Goal: Task Accomplishment & Management: Use online tool/utility

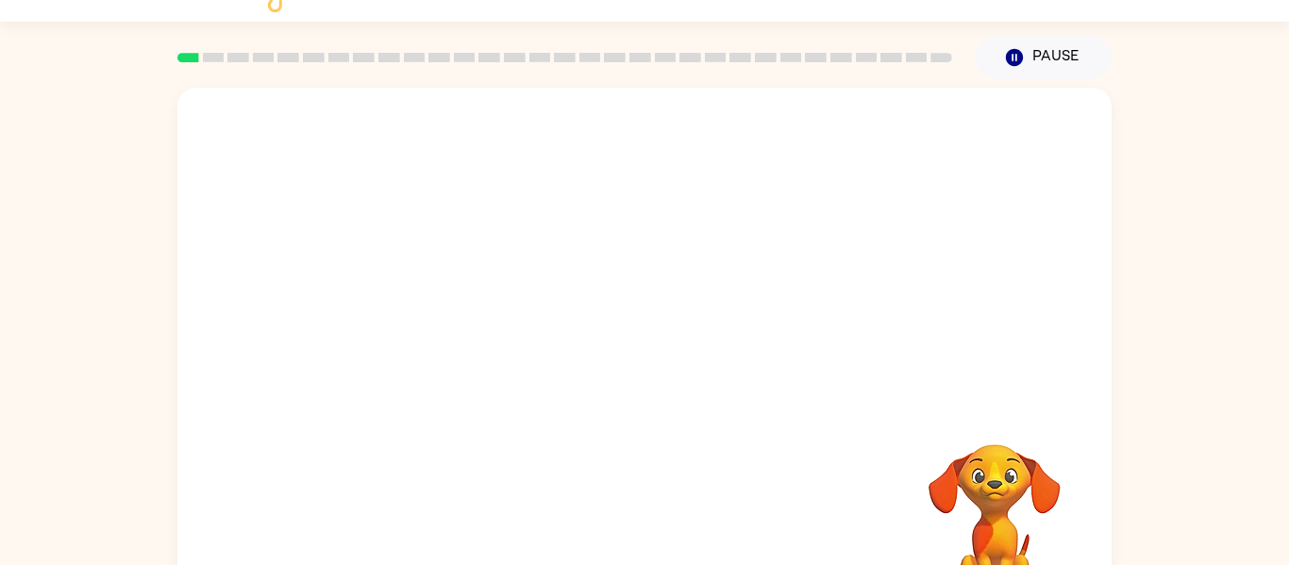
scroll to position [33, 0]
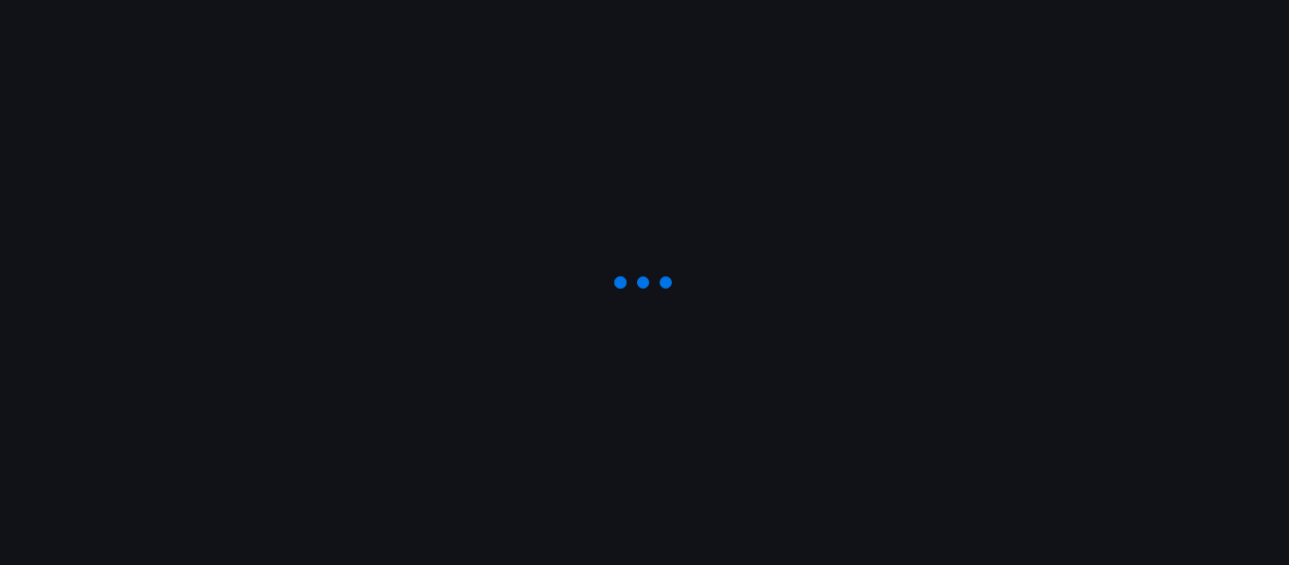
scroll to position [33, 0]
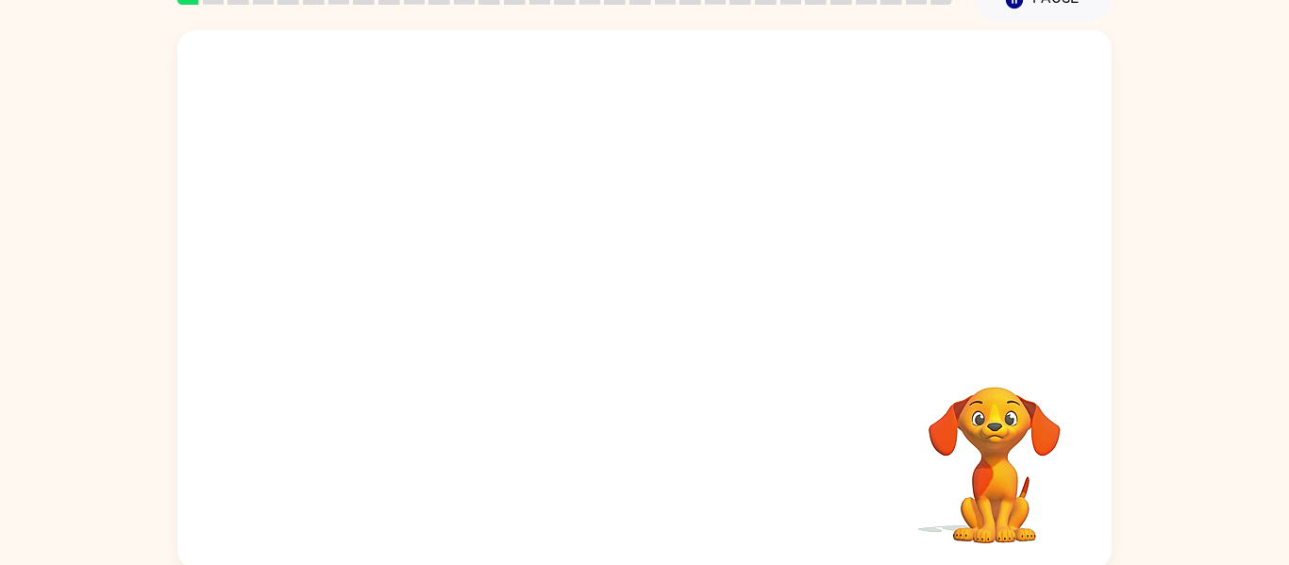
click at [382, 288] on div at bounding box center [644, 188] width 934 height 317
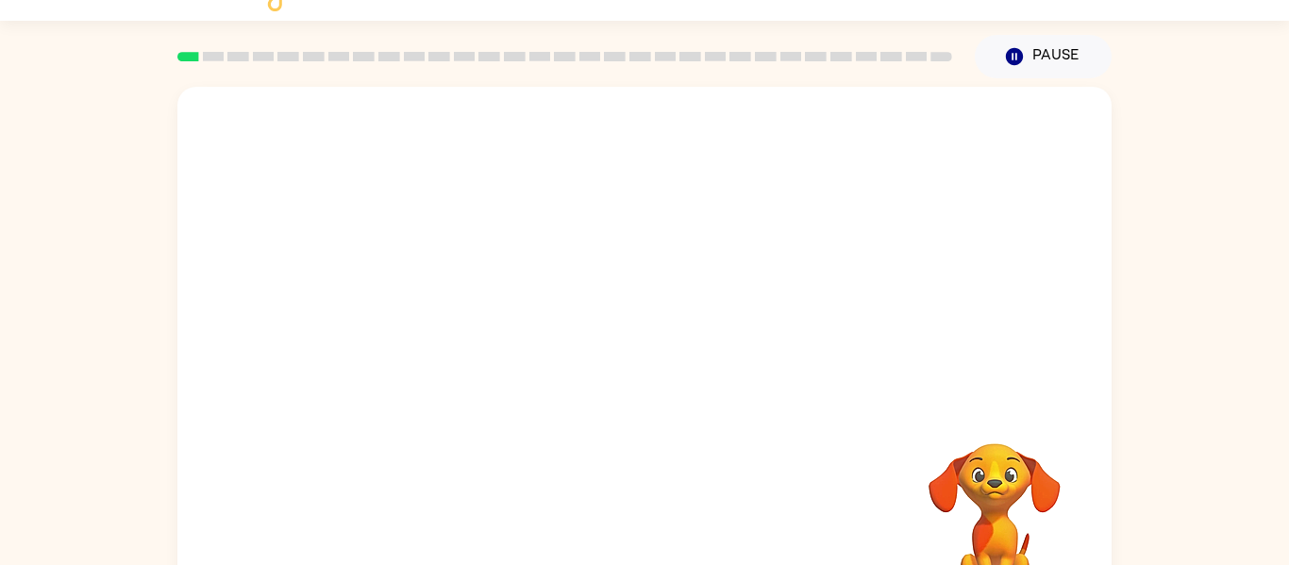
scroll to position [37, 0]
click at [1022, 58] on icon "button" at bounding box center [1014, 57] width 17 height 17
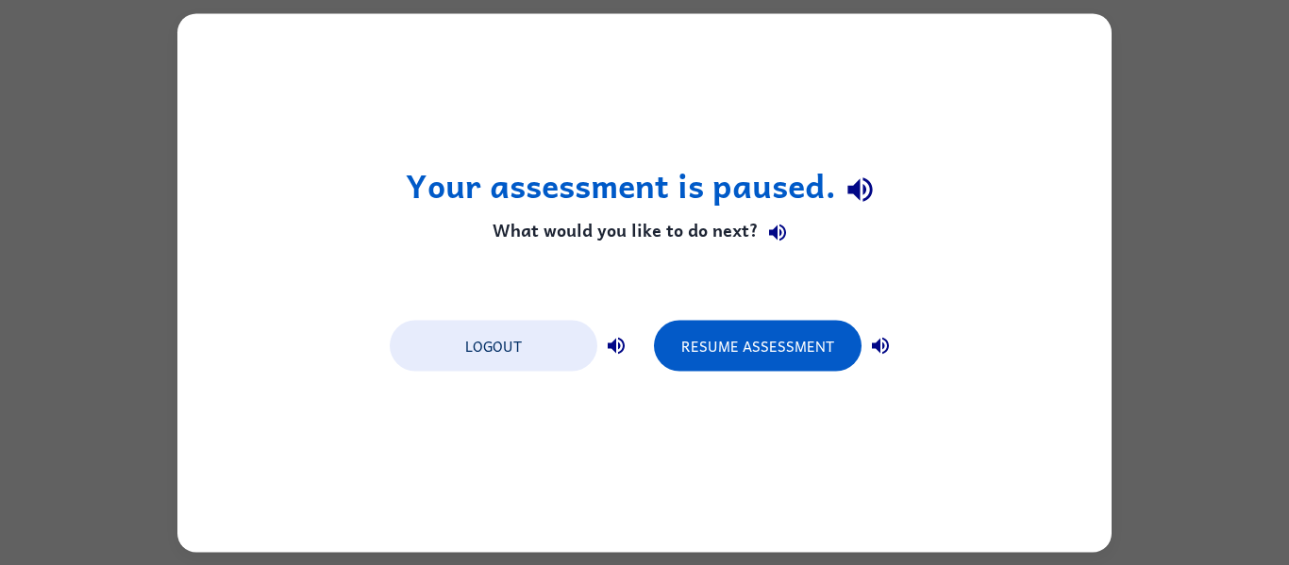
scroll to position [0, 0]
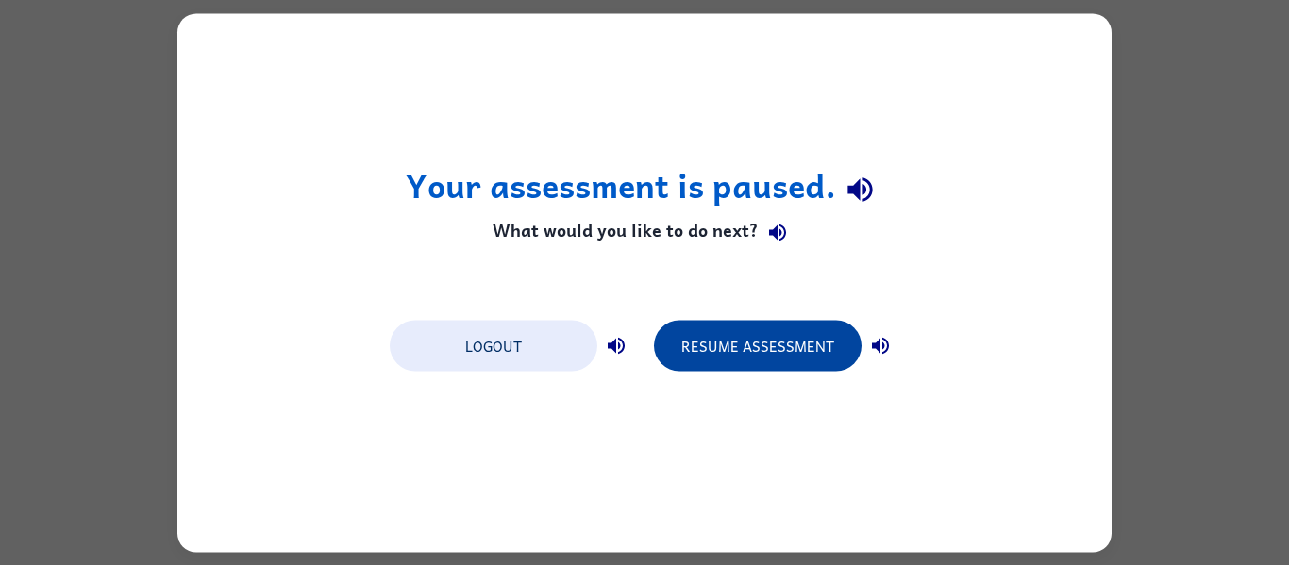
click at [702, 335] on button "Resume Assessment" at bounding box center [758, 345] width 208 height 51
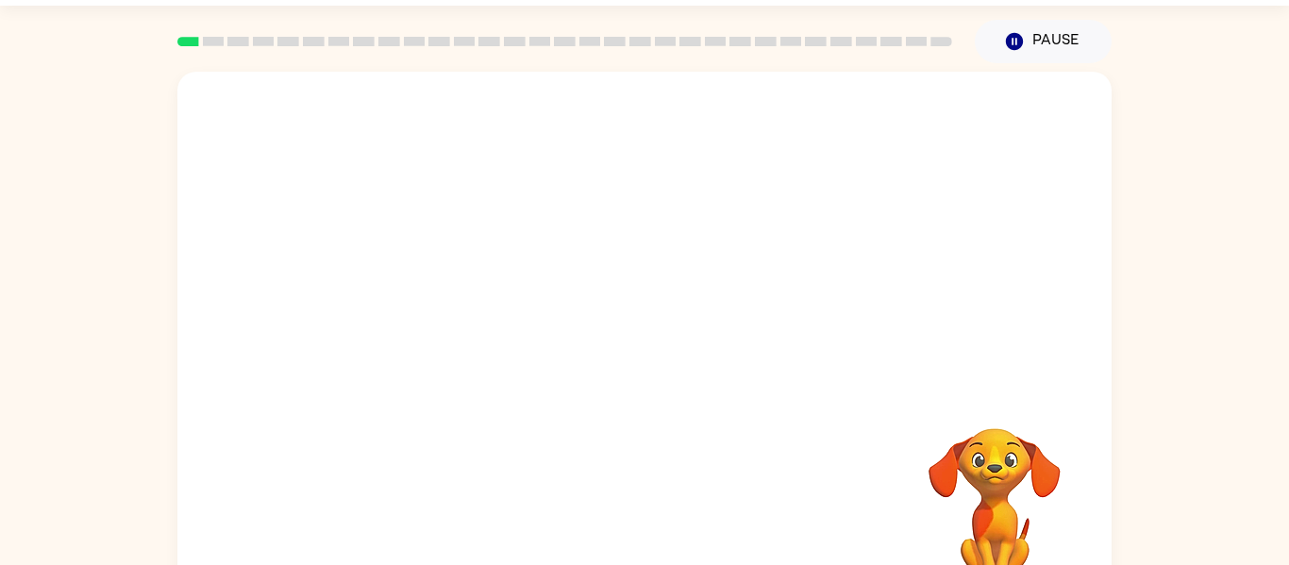
scroll to position [52, 0]
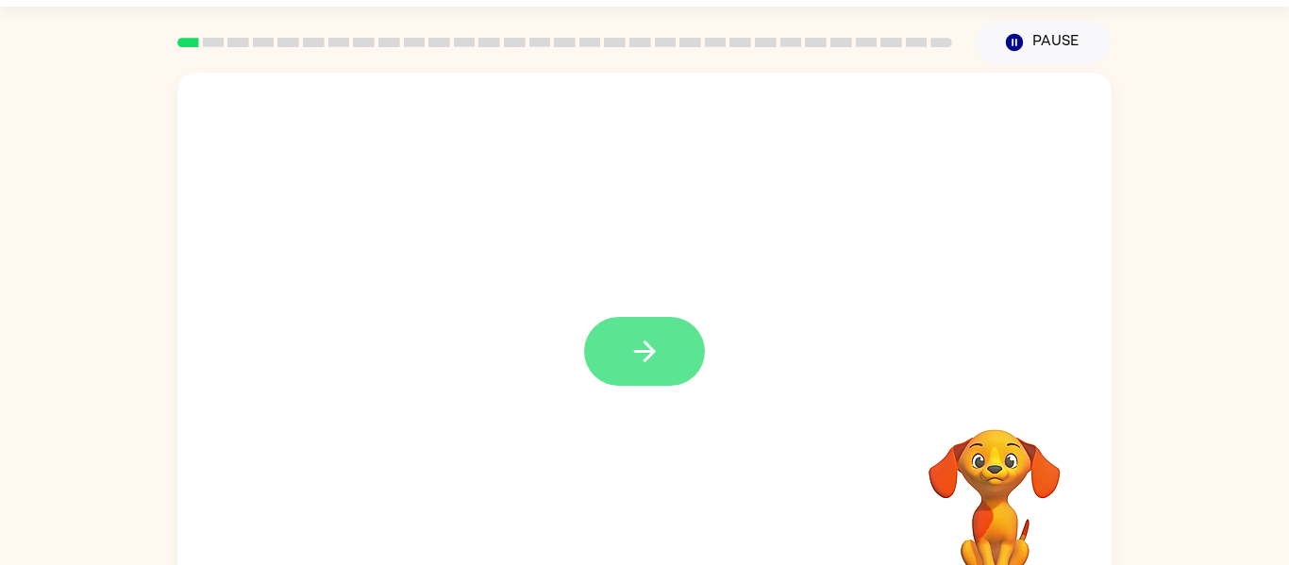
click at [657, 337] on icon "button" at bounding box center [644, 351] width 33 height 33
click at [617, 343] on div at bounding box center [644, 351] width 121 height 69
click at [632, 355] on div at bounding box center [644, 231] width 934 height 317
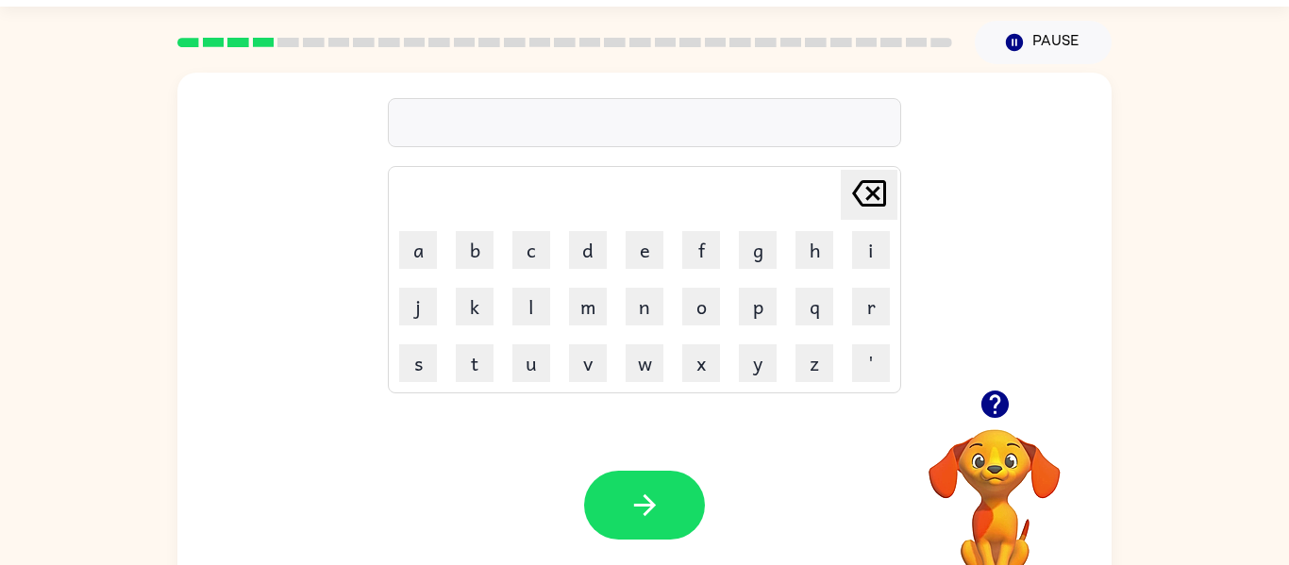
click at [990, 402] on icon "button" at bounding box center [993, 404] width 27 height 27
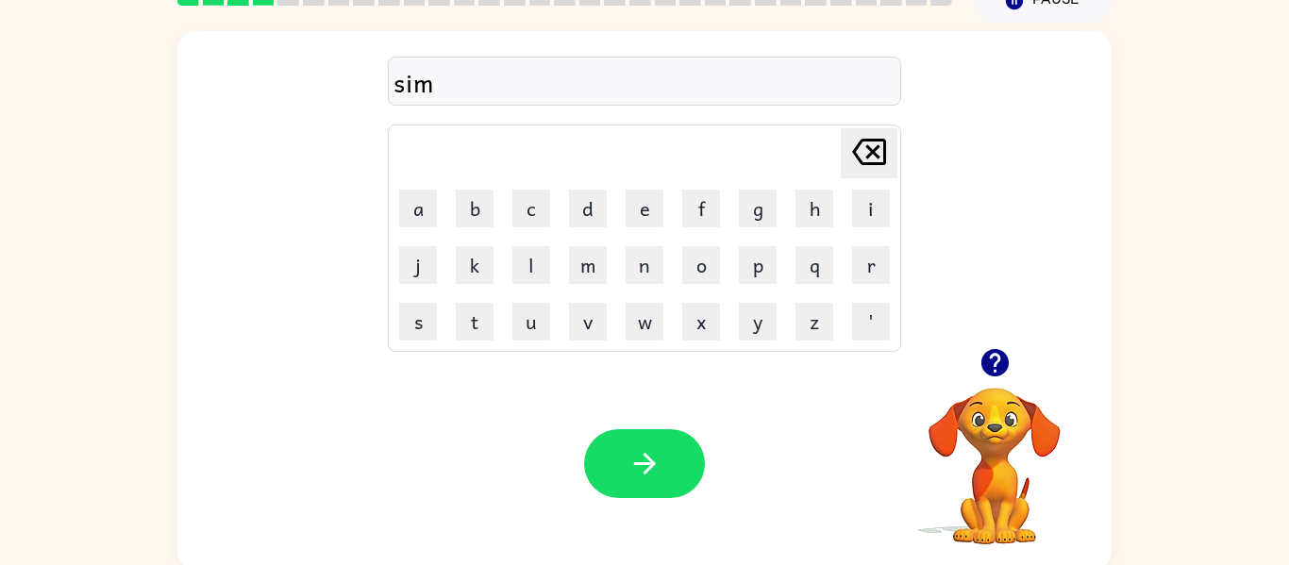
scroll to position [98, 0]
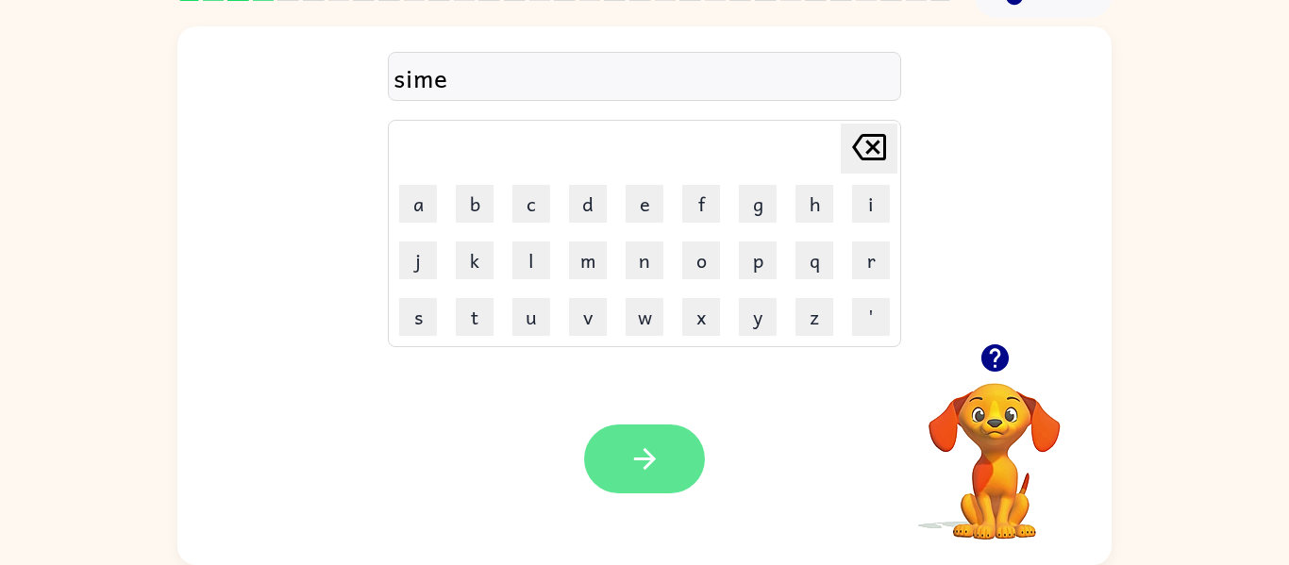
click at [639, 447] on icon "button" at bounding box center [644, 459] width 33 height 33
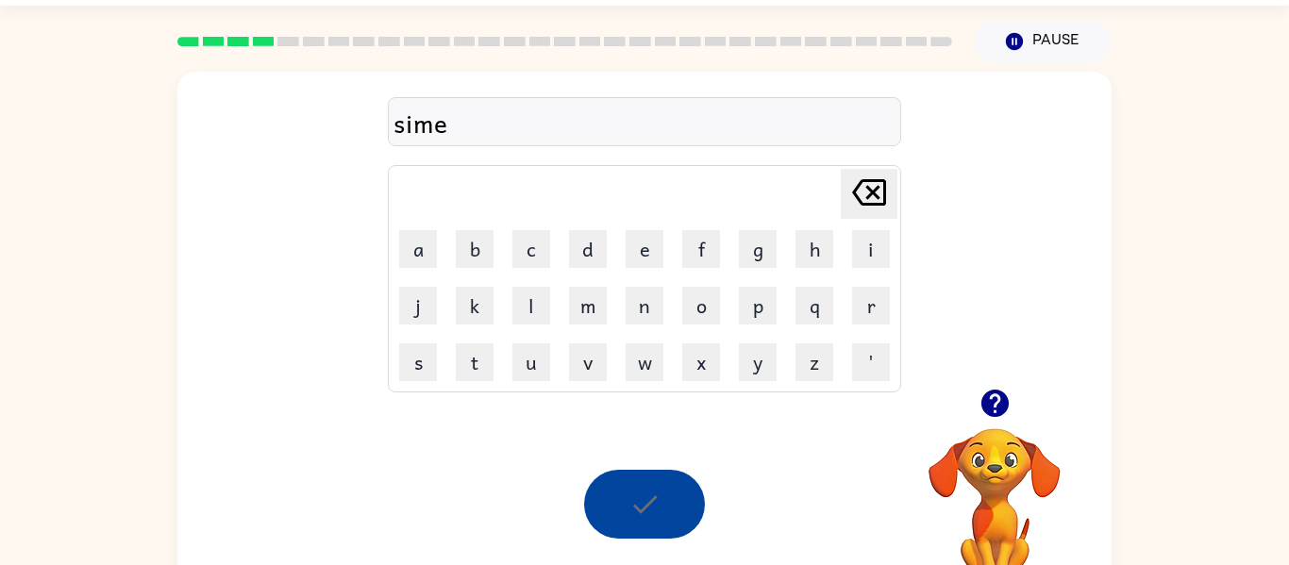
scroll to position [45, 0]
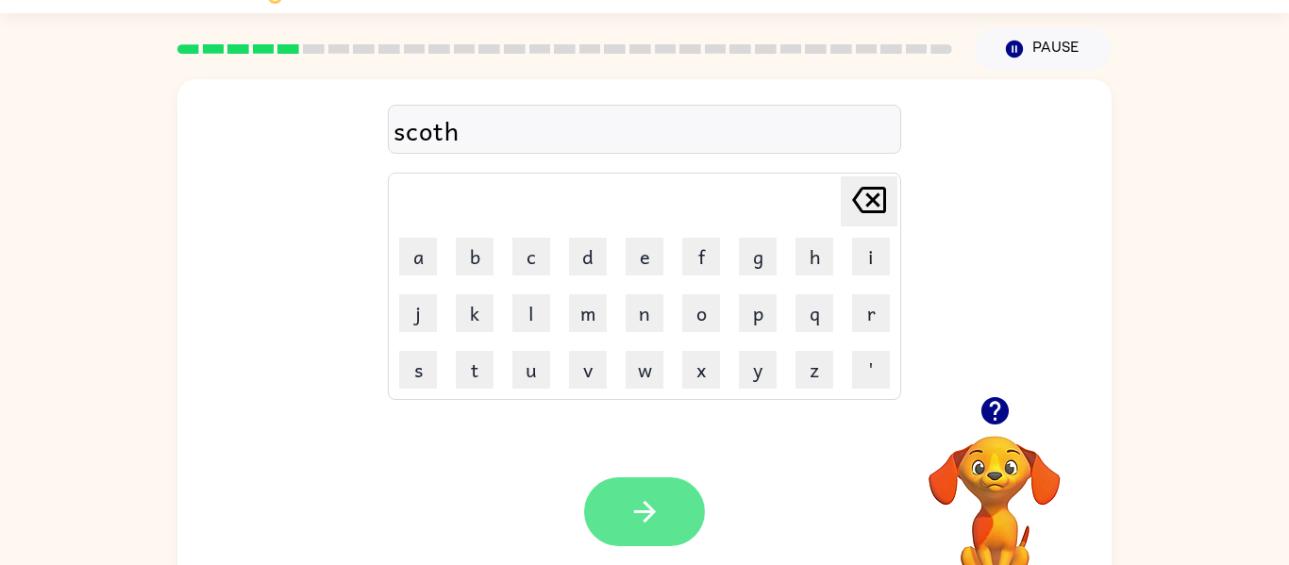
click at [636, 533] on button "button" at bounding box center [644, 511] width 121 height 69
click at [605, 530] on button "button" at bounding box center [644, 511] width 121 height 69
click at [626, 477] on button "button" at bounding box center [644, 511] width 121 height 69
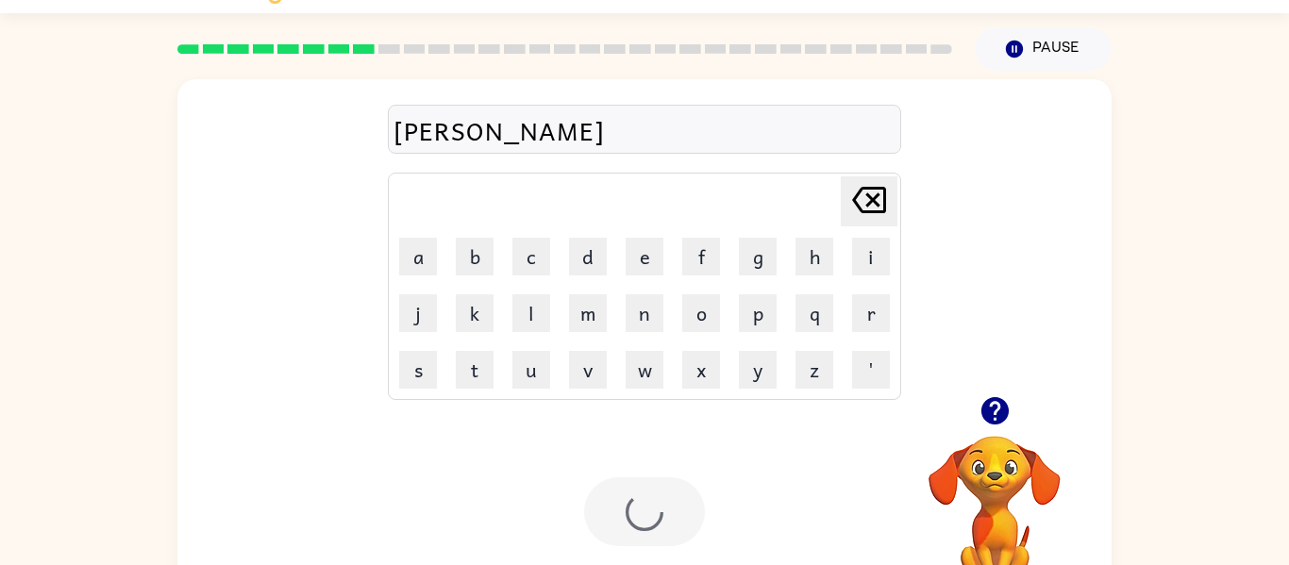
click at [628, 525] on div at bounding box center [644, 511] width 121 height 69
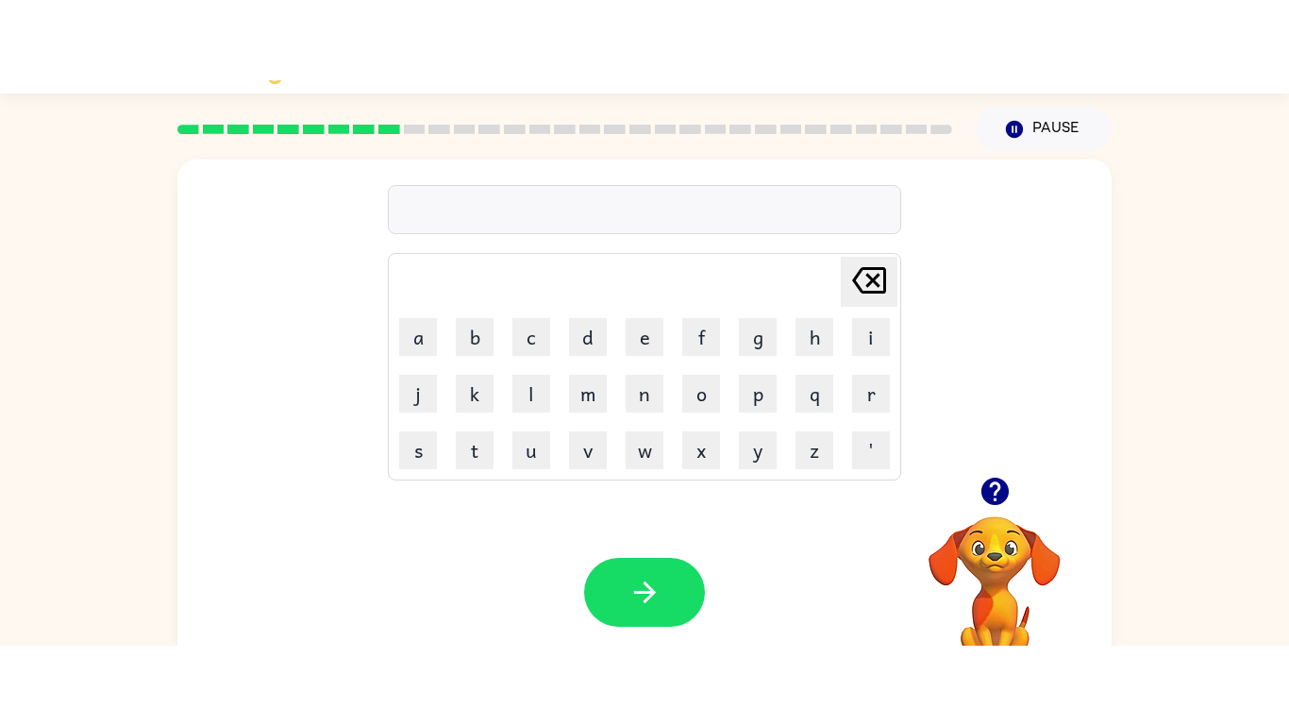
scroll to position [0, 0]
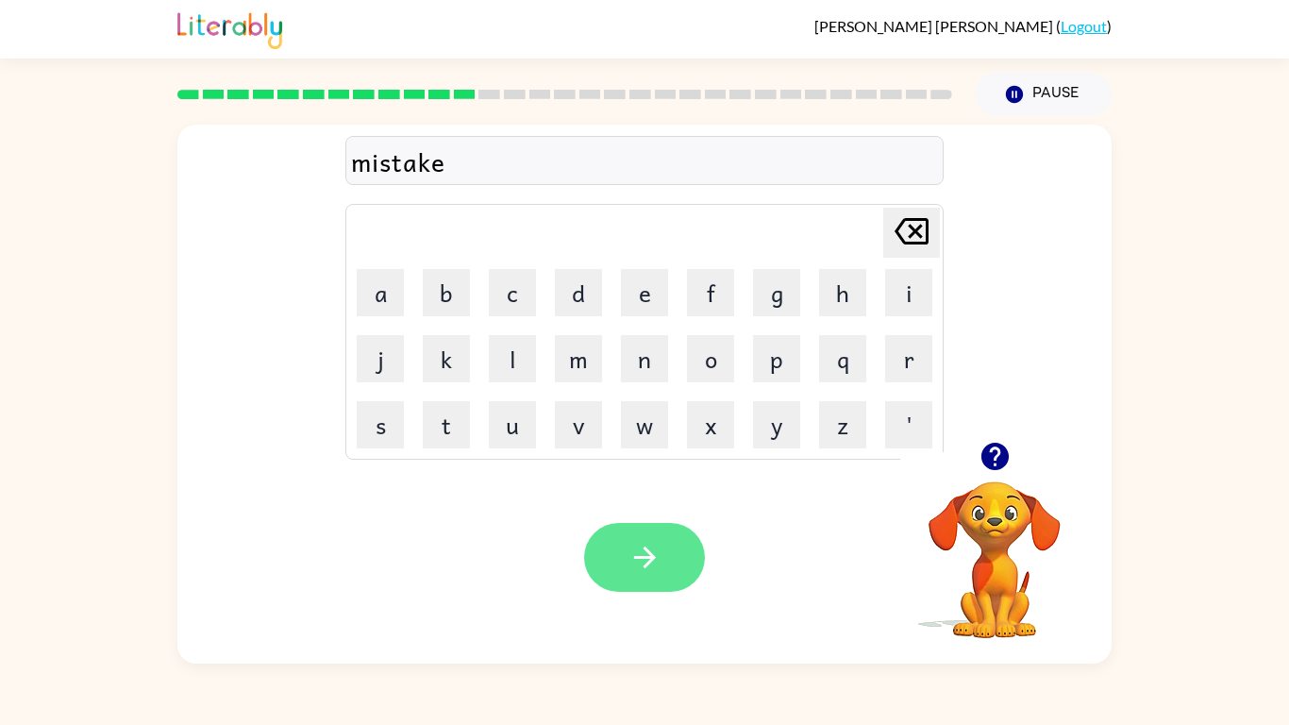
click at [645, 564] on icon "button" at bounding box center [644, 557] width 33 height 33
click at [603, 561] on button "button" at bounding box center [644, 557] width 121 height 69
click at [634, 523] on button "button" at bounding box center [644, 557] width 121 height 69
click at [639, 541] on div at bounding box center [644, 557] width 121 height 69
click at [636, 564] on icon "button" at bounding box center [644, 557] width 33 height 33
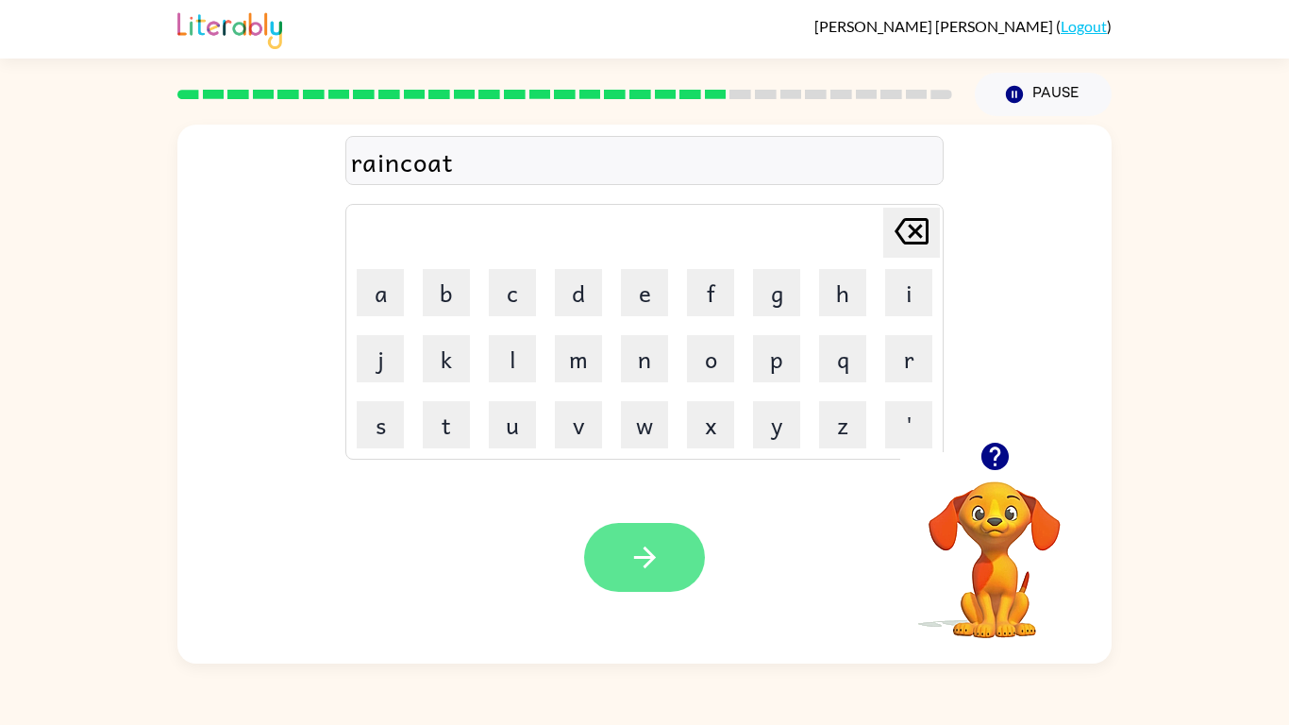
click at [657, 564] on icon "button" at bounding box center [644, 557] width 33 height 33
click at [645, 564] on button "button" at bounding box center [644, 557] width 121 height 69
click at [625, 564] on button "button" at bounding box center [644, 557] width 121 height 69
click at [619, 549] on button "button" at bounding box center [644, 557] width 121 height 69
click at [641, 544] on icon "button" at bounding box center [644, 557] width 33 height 33
